Goal: Task Accomplishment & Management: Complete application form

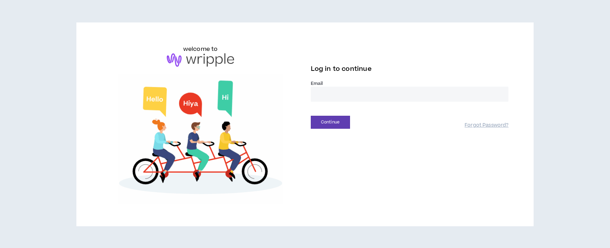
click at [362, 94] on input "email" at bounding box center [410, 94] width 198 height 15
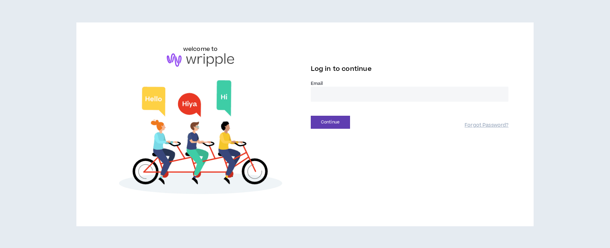
type input "**********"
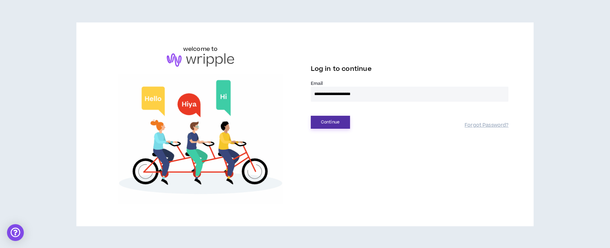
click at [328, 124] on button "Continue" at bounding box center [330, 122] width 39 height 13
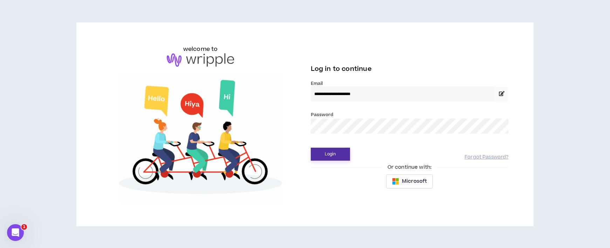
click at [324, 154] on button "Login" at bounding box center [330, 153] width 39 height 13
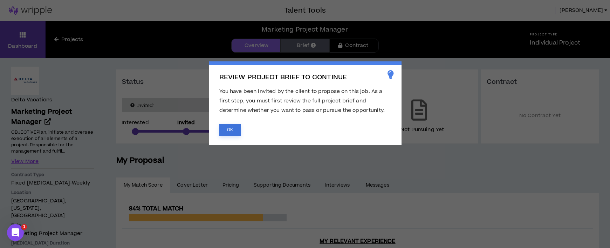
click at [227, 133] on button "OK" at bounding box center [229, 130] width 21 height 12
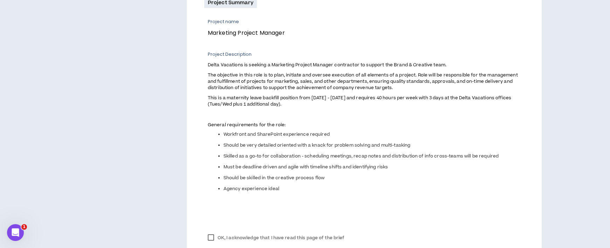
scroll to position [323, 0]
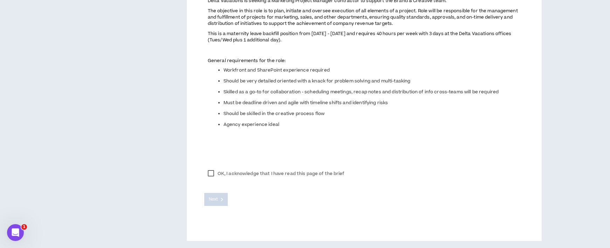
click at [213, 175] on label "OK, I acknowledge that I have read this page of the brief" at bounding box center [276, 173] width 144 height 11
click at [222, 199] on icon at bounding box center [222, 199] width 2 height 4
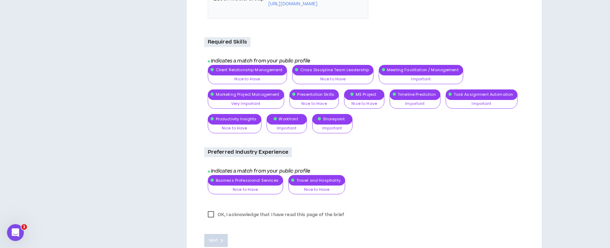
scroll to position [895, 0]
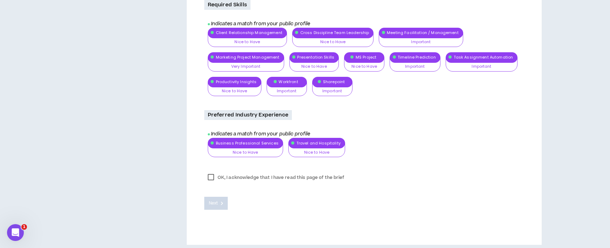
click at [216, 176] on label "OK, I acknowledge that I have read this page of the brief" at bounding box center [276, 177] width 144 height 11
click at [220, 201] on button "Next" at bounding box center [216, 202] width 24 height 13
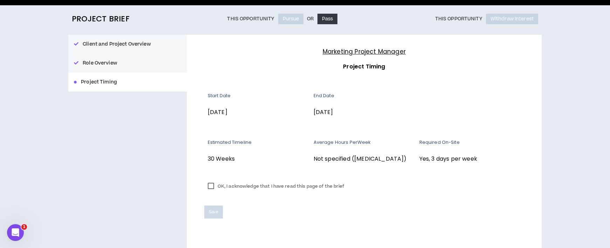
scroll to position [65, 0]
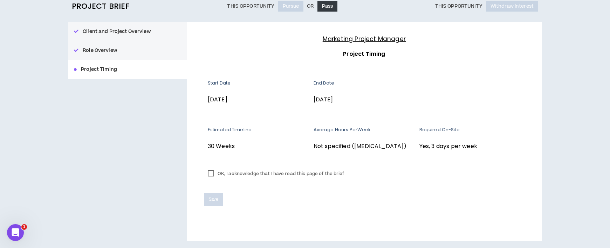
click at [341, 173] on label "OK, I acknowledge that I have read this page of the brief" at bounding box center [276, 173] width 144 height 11
click at [220, 200] on button "Save" at bounding box center [213, 199] width 19 height 13
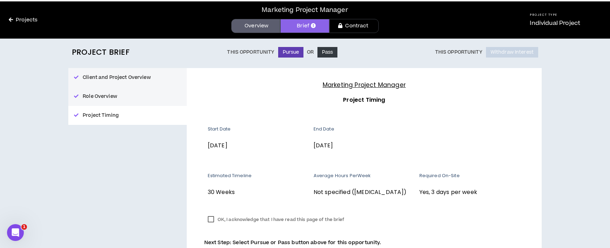
scroll to position [10, 0]
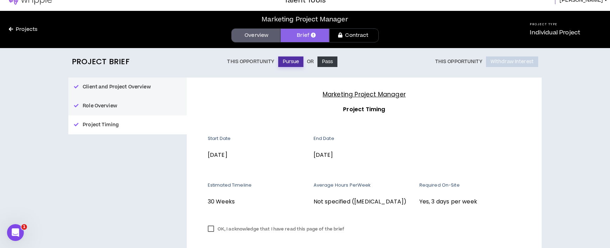
click at [280, 62] on button "Pursue" at bounding box center [291, 61] width 26 height 11
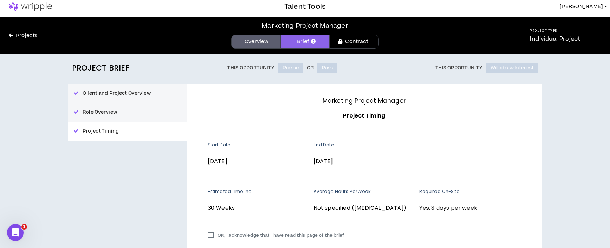
scroll to position [0, 0]
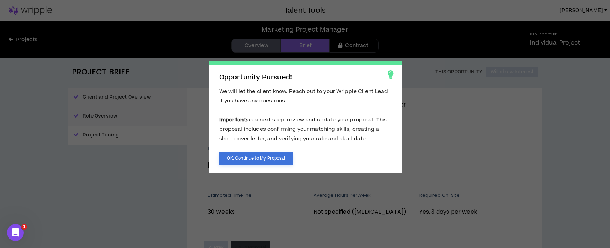
click at [278, 157] on button "OK, Continue to My Proposal" at bounding box center [256, 158] width 74 height 12
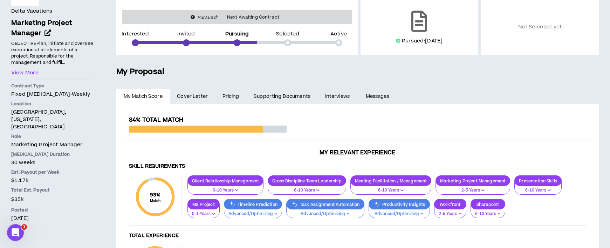
scroll to position [59, 0]
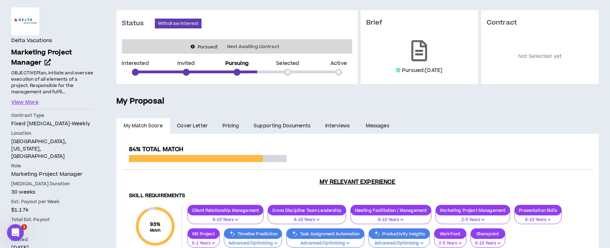
drag, startPoint x: 188, startPoint y: 127, endPoint x: 265, endPoint y: 137, distance: 78.0
click at [188, 127] on span "Cover Letter" at bounding box center [192, 126] width 31 height 8
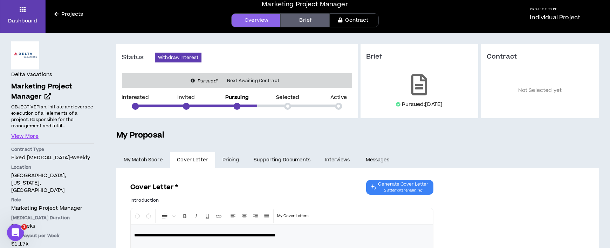
click at [232, 163] on link "Pricing" at bounding box center [231, 159] width 32 height 15
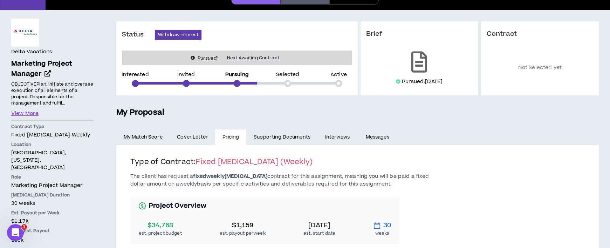
scroll to position [91, 0]
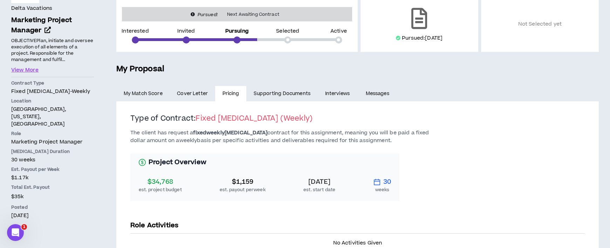
click at [329, 97] on link "Interviews" at bounding box center [338, 93] width 41 height 15
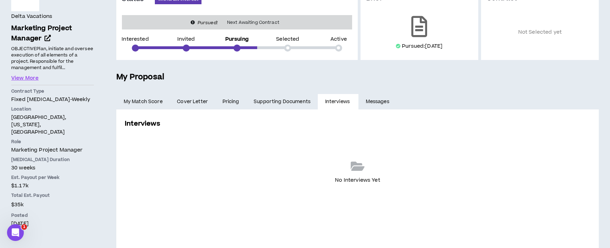
scroll to position [113, 0]
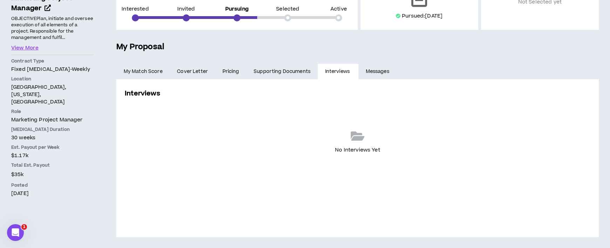
click at [280, 71] on link "Supporting Documents" at bounding box center [281, 71] width 71 height 15
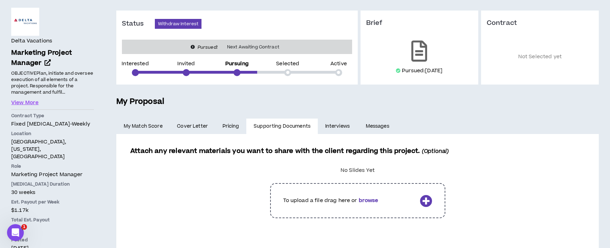
scroll to position [113, 0]
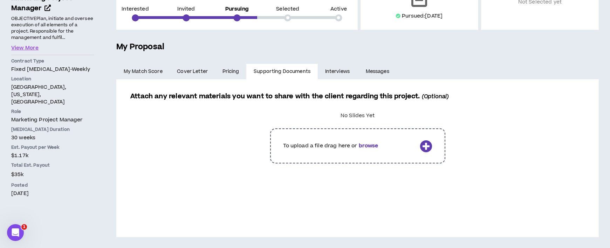
drag, startPoint x: 334, startPoint y: 70, endPoint x: 360, endPoint y: 83, distance: 29.0
click at [334, 70] on link "Interviews" at bounding box center [338, 71] width 41 height 15
